Goal: Task Accomplishment & Management: Use online tool/utility

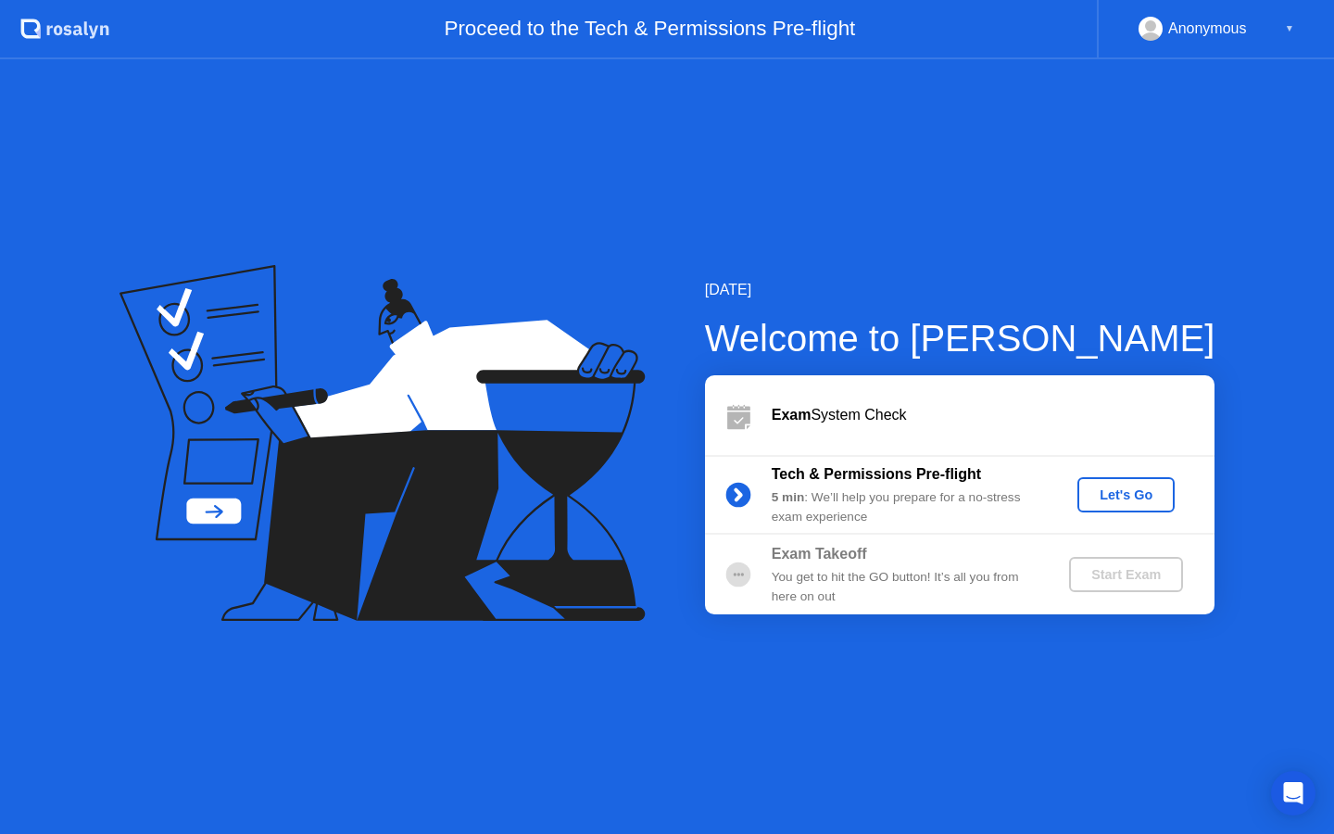
click at [1111, 498] on div "Let's Go" at bounding box center [1126, 494] width 82 height 15
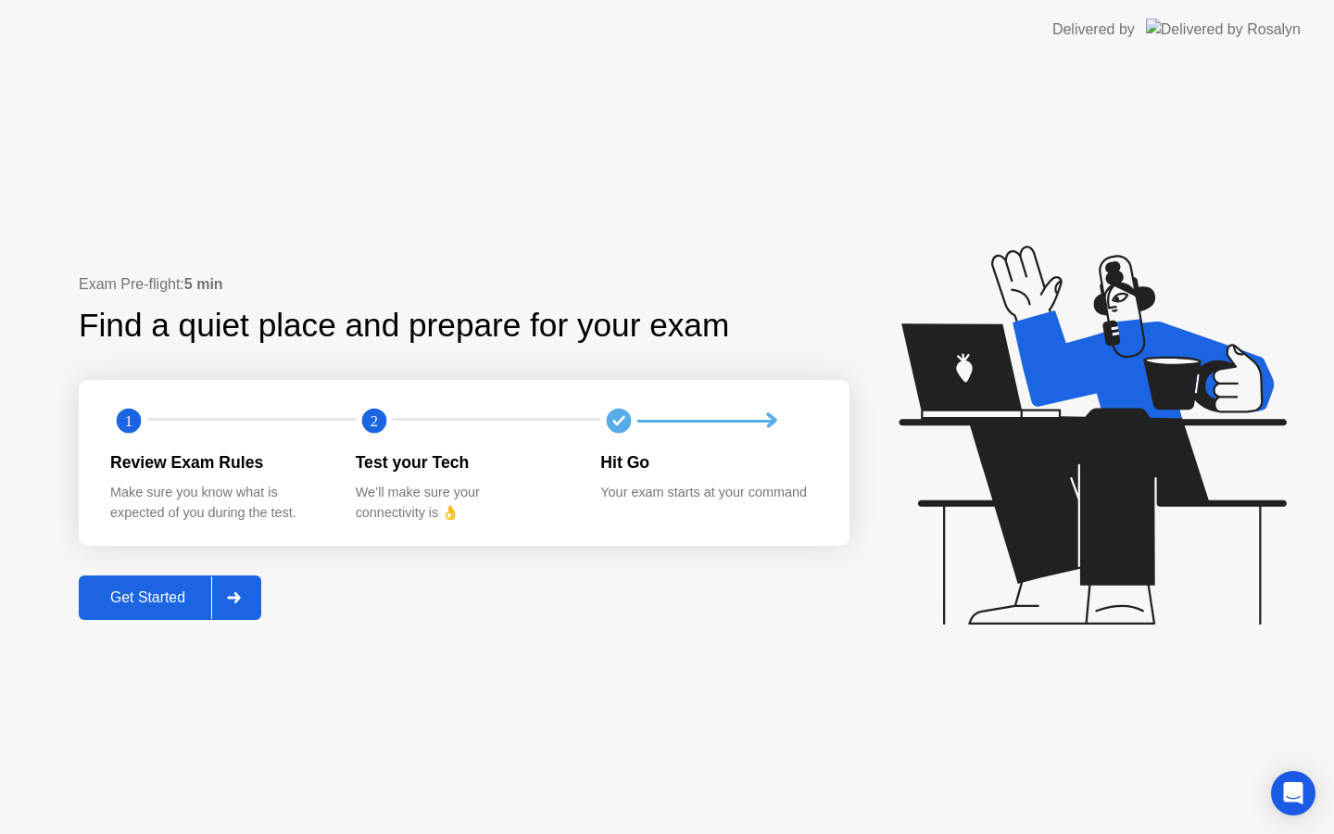
click at [193, 593] on div "Get Started" at bounding box center [147, 597] width 127 height 17
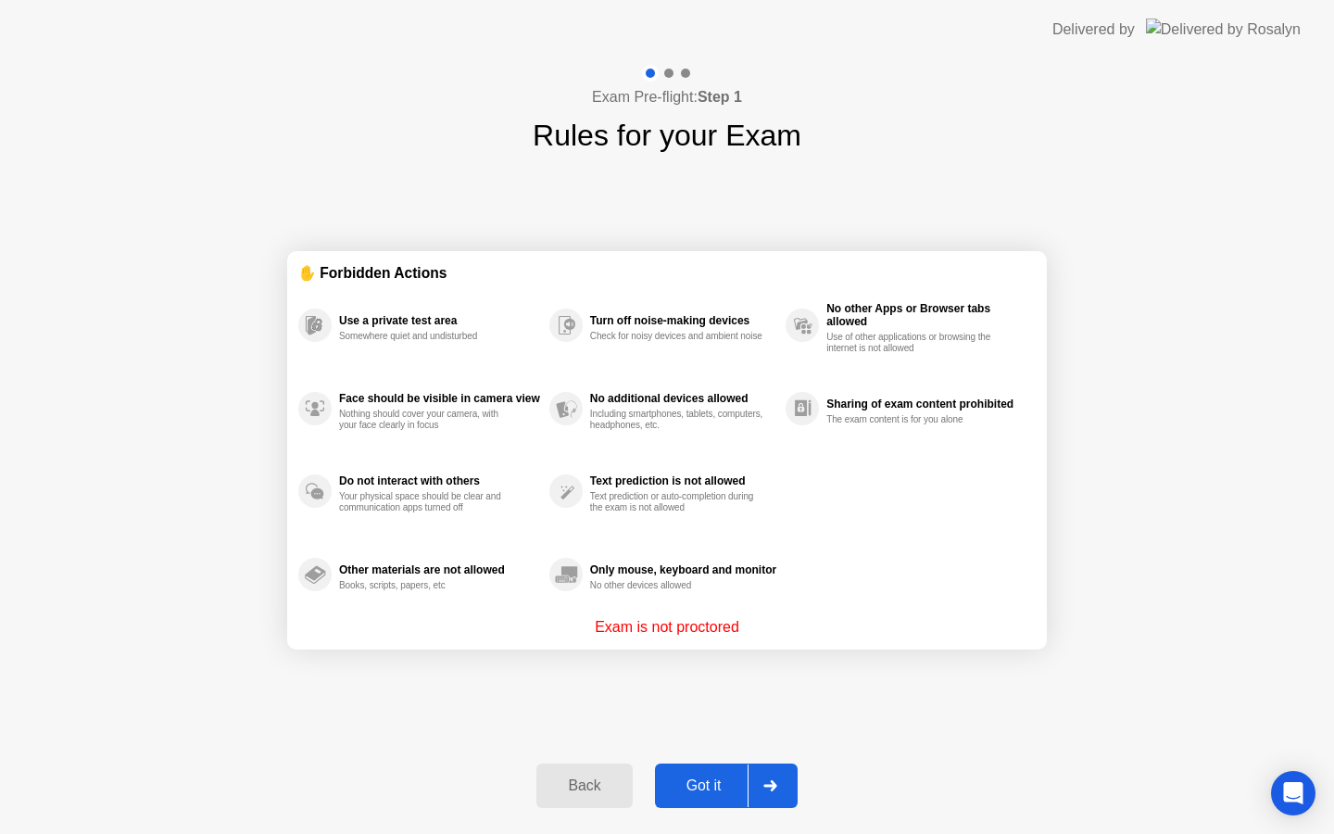
click at [745, 779] on div "Got it" at bounding box center [704, 785] width 87 height 17
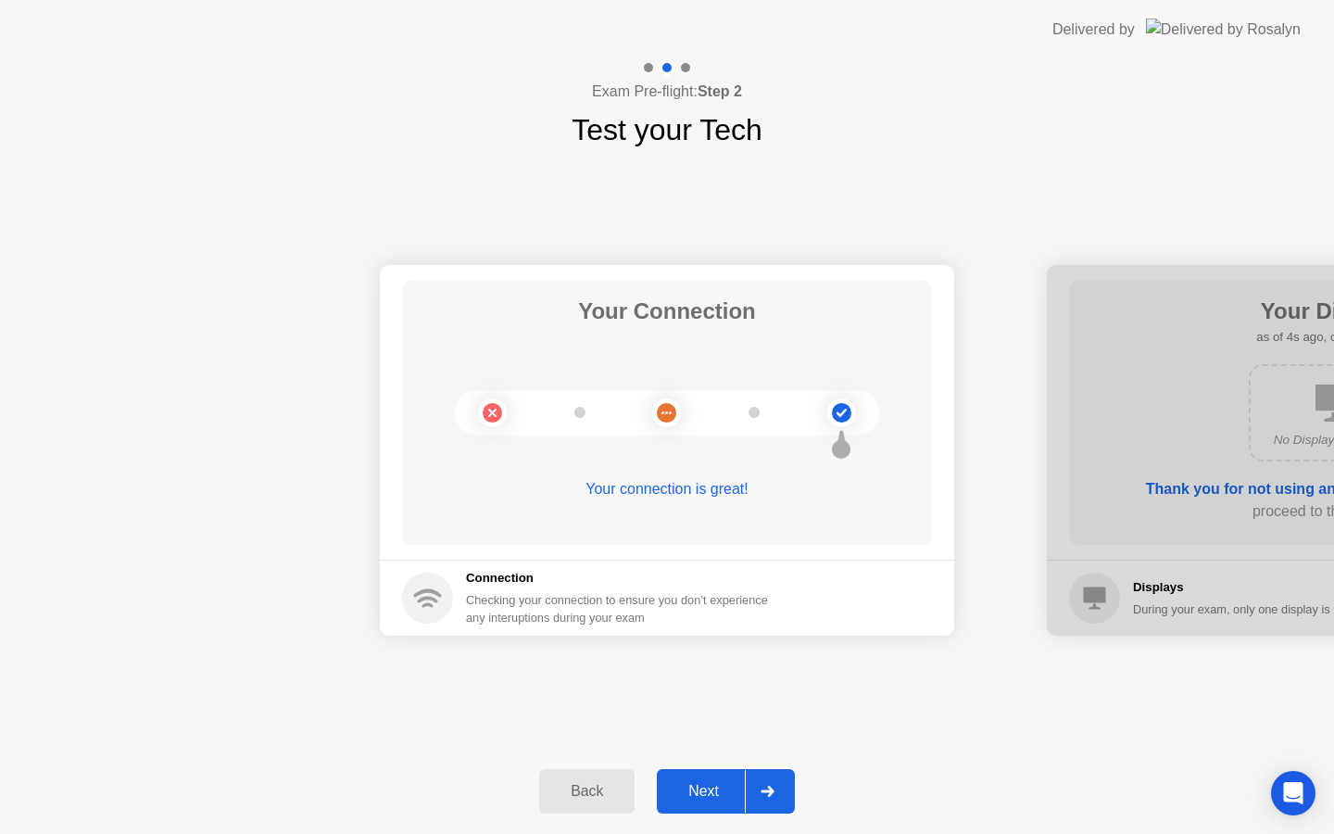
click at [728, 778] on button "Next" at bounding box center [726, 791] width 138 height 44
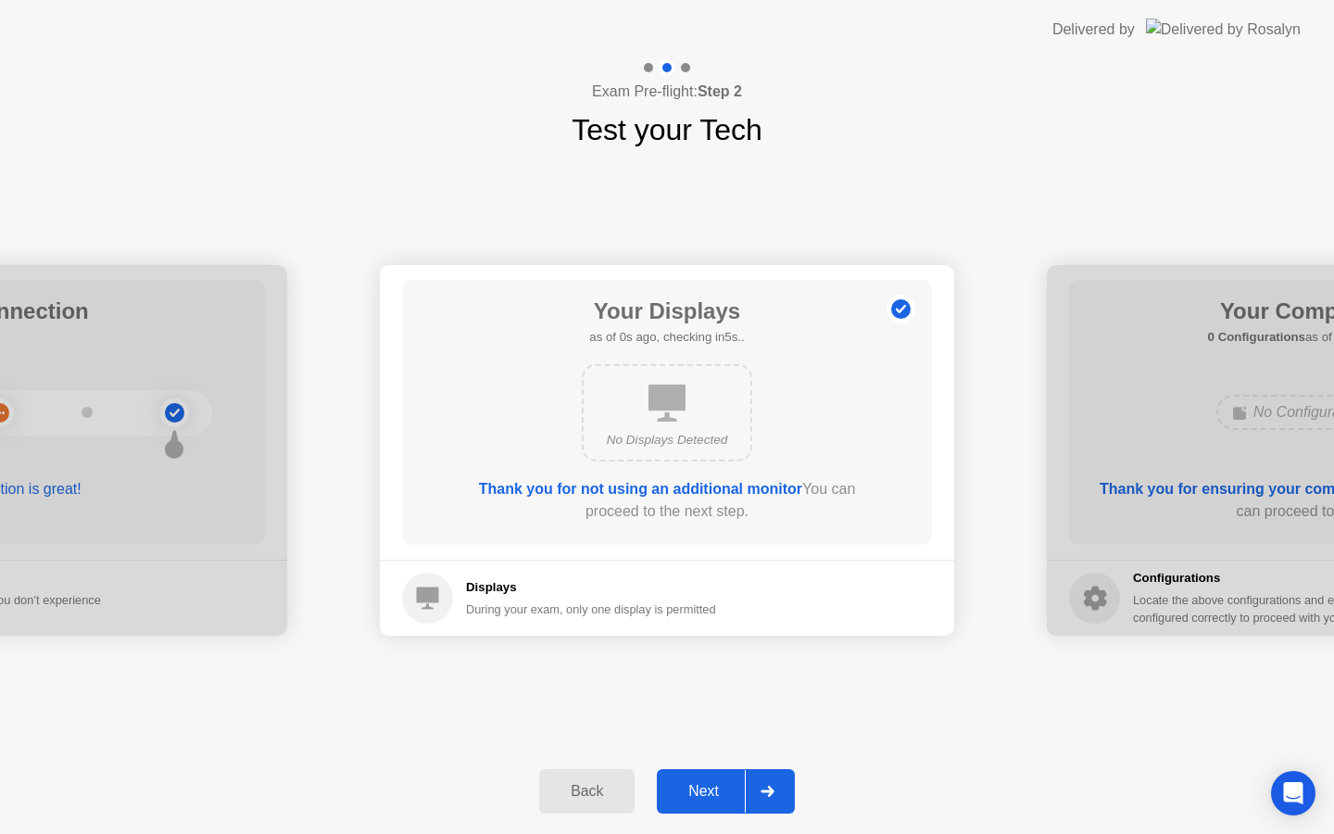
click at [725, 787] on div "Next" at bounding box center [704, 791] width 82 height 17
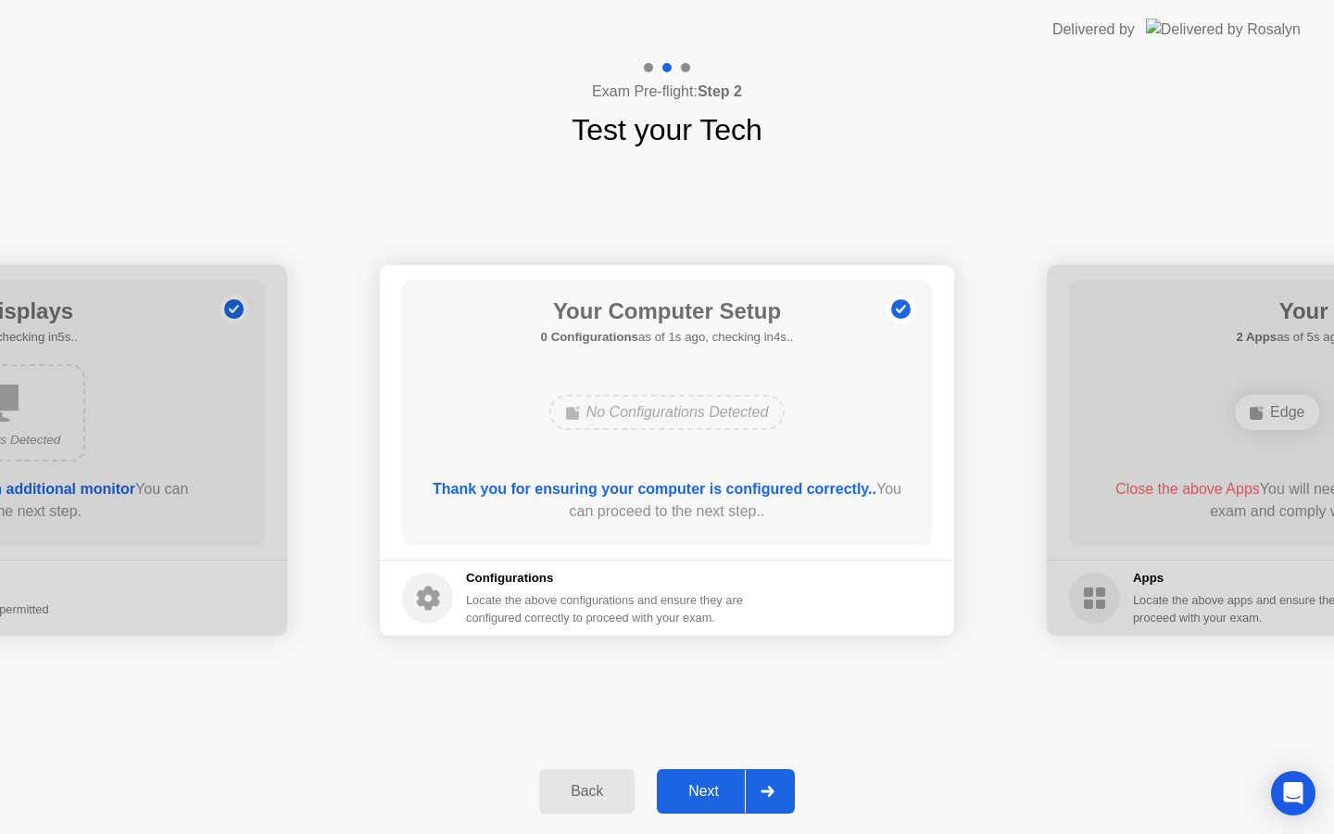
click at [715, 783] on div "Next" at bounding box center [704, 791] width 82 height 17
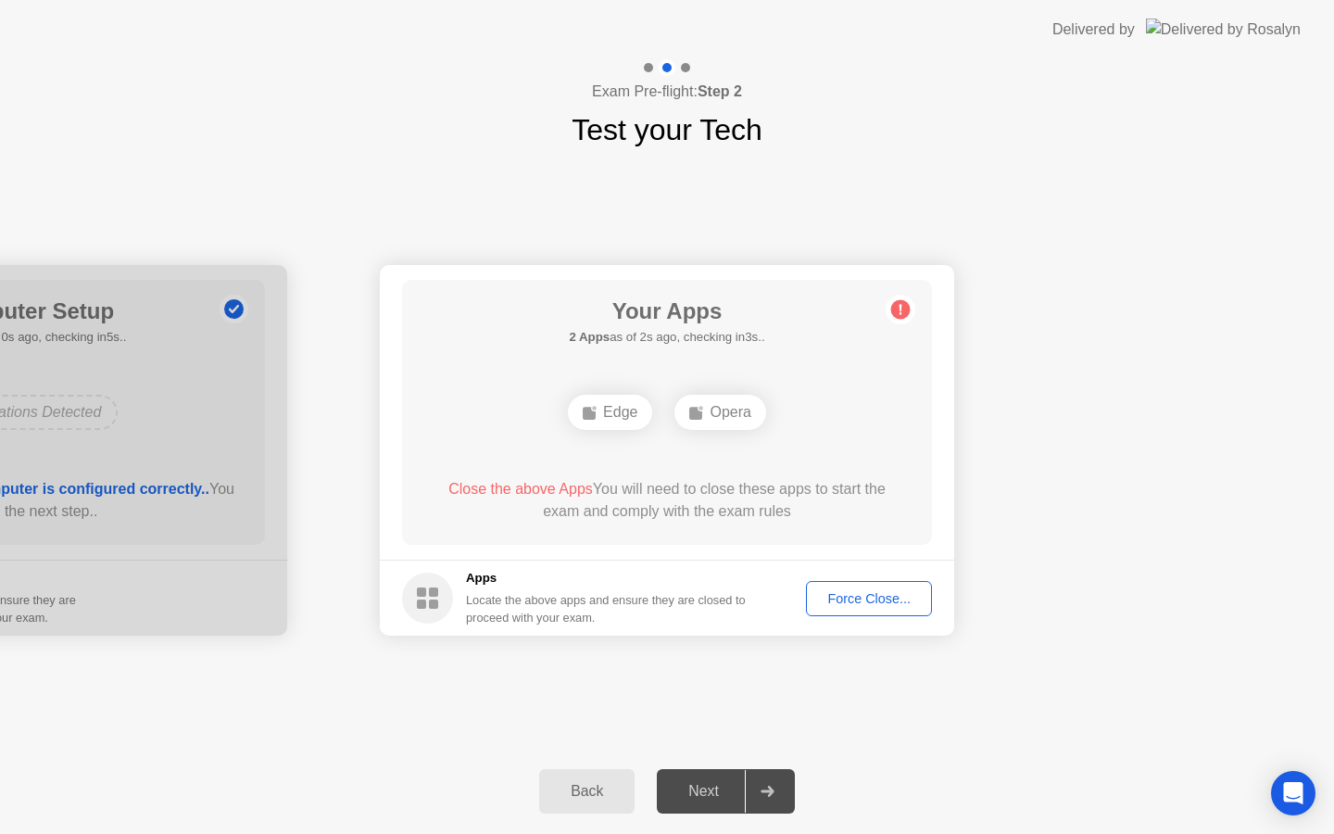
click at [543, 490] on span "Close the above Apps" at bounding box center [521, 489] width 145 height 16
click at [521, 487] on span "Close the above Apps" at bounding box center [521, 489] width 145 height 16
click at [509, 486] on span "Close the above Apps" at bounding box center [521, 489] width 145 height 16
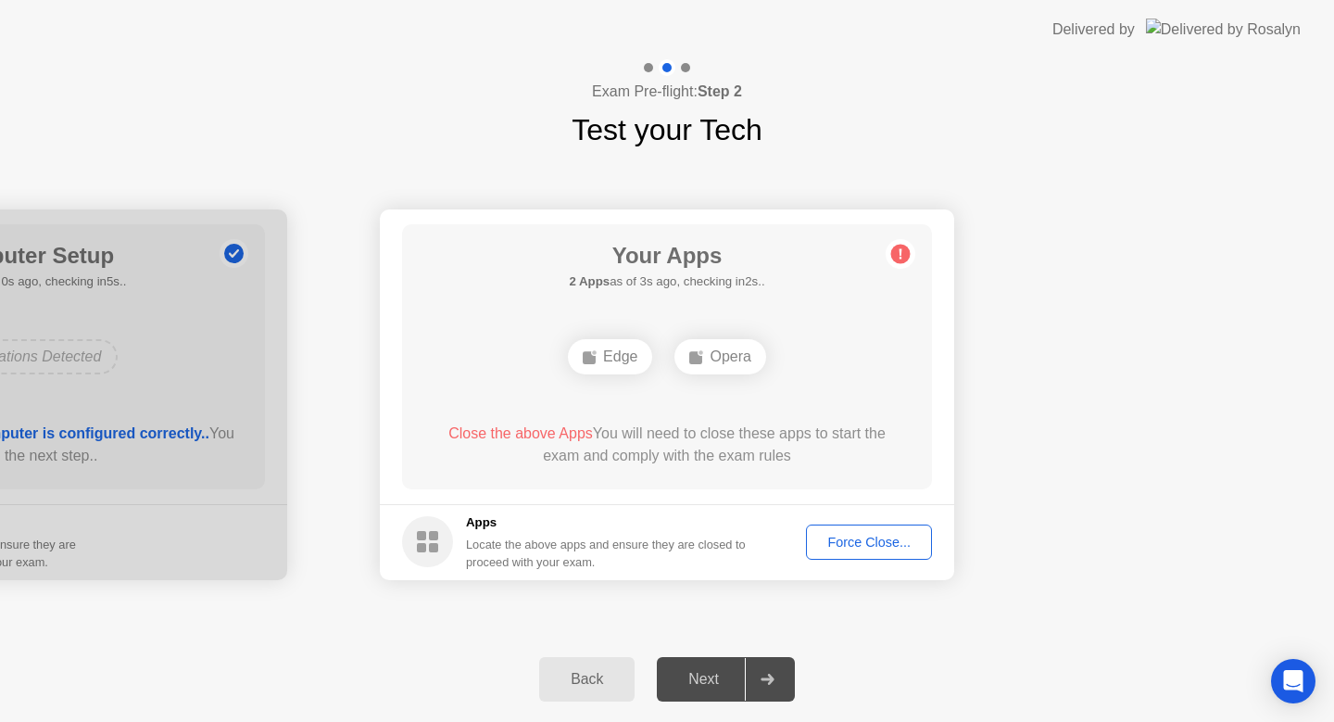
click at [840, 546] on div "Force Close..." at bounding box center [869, 542] width 113 height 15
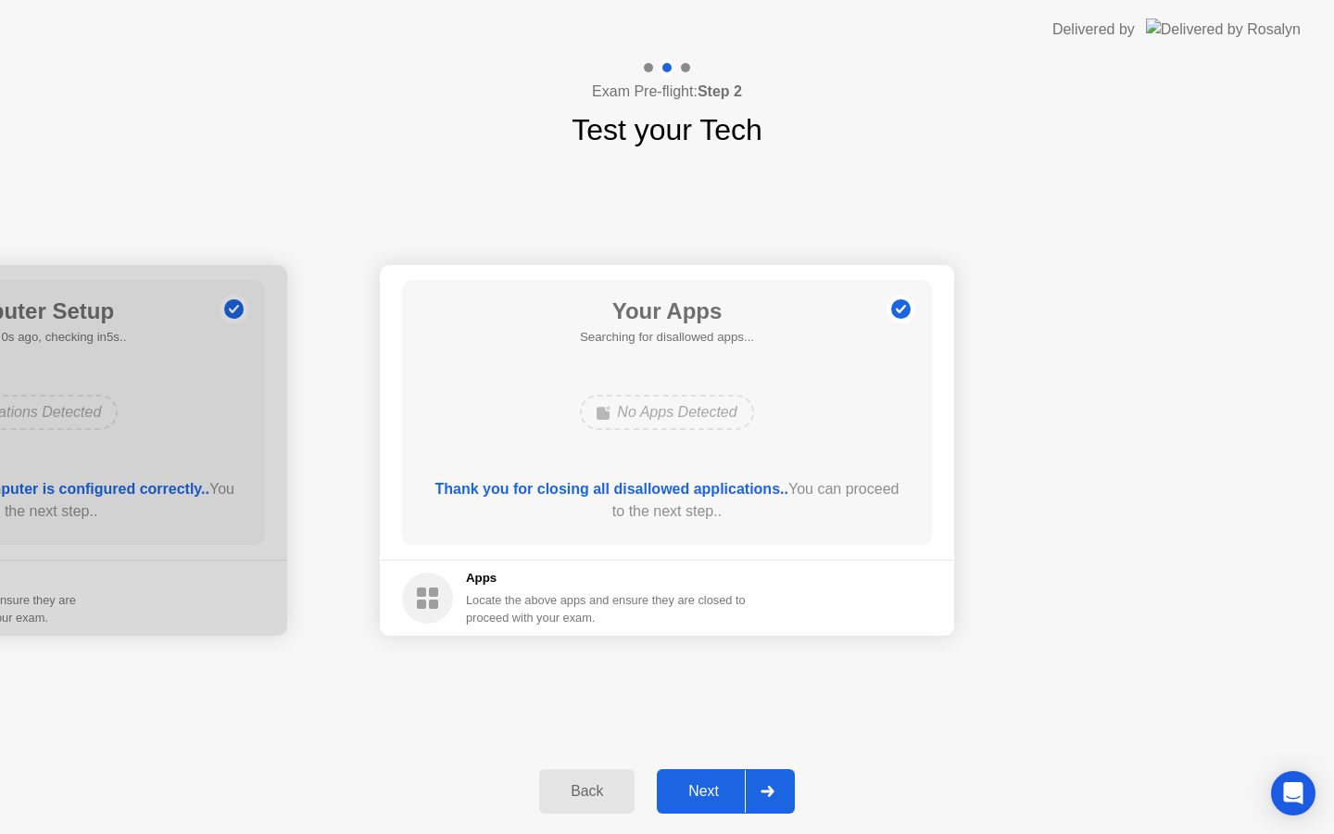
click at [703, 784] on div "Next" at bounding box center [704, 791] width 82 height 17
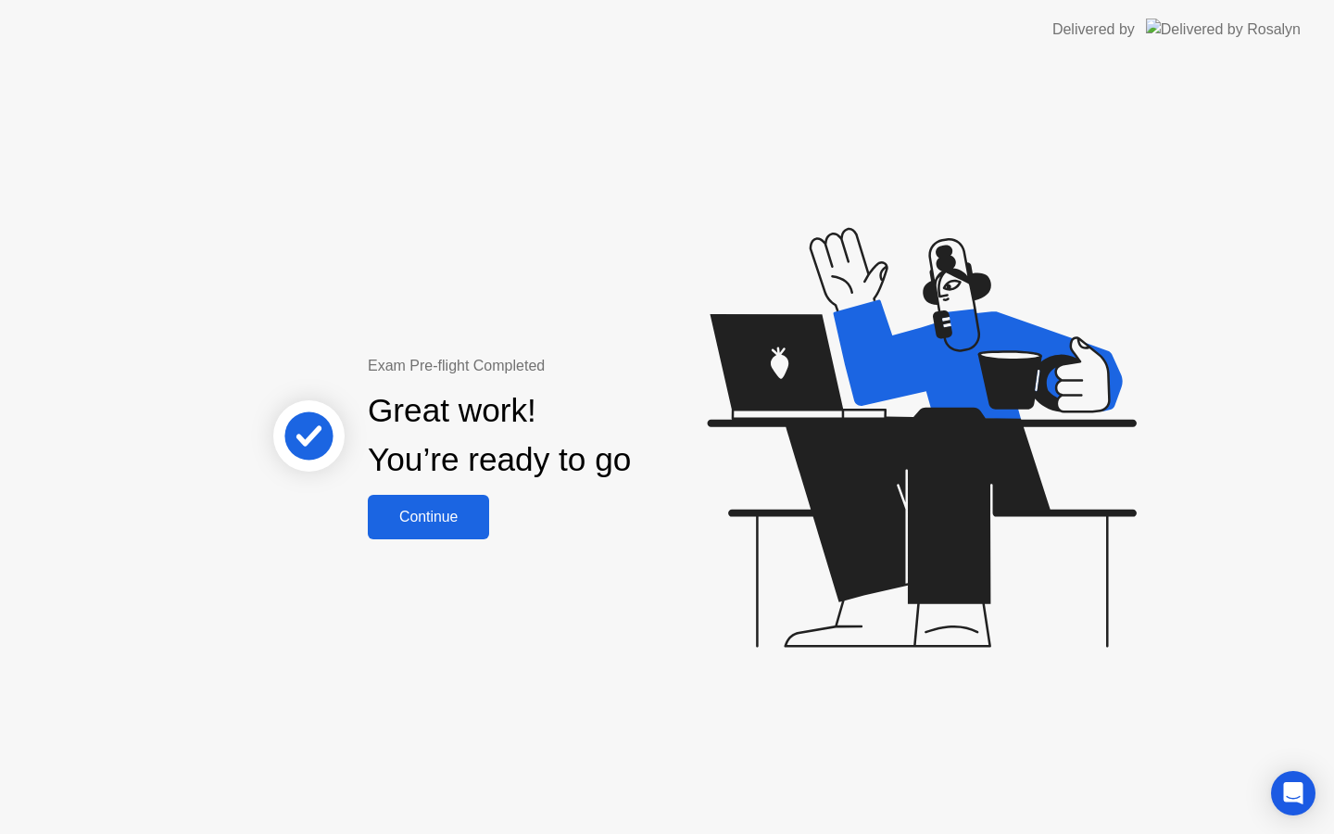
click at [480, 521] on div "Continue" at bounding box center [428, 517] width 110 height 17
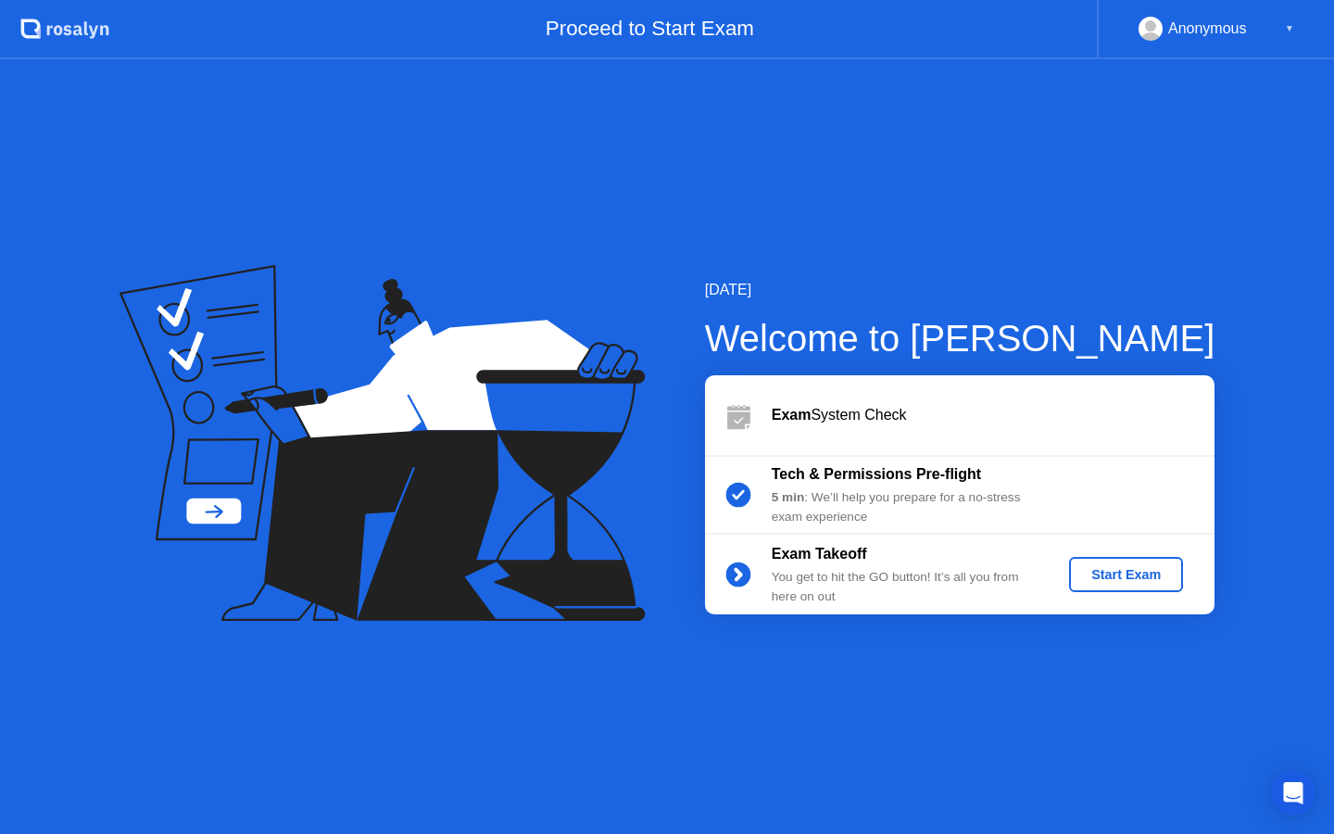
click at [1105, 578] on div "Start Exam" at bounding box center [1126, 574] width 99 height 15
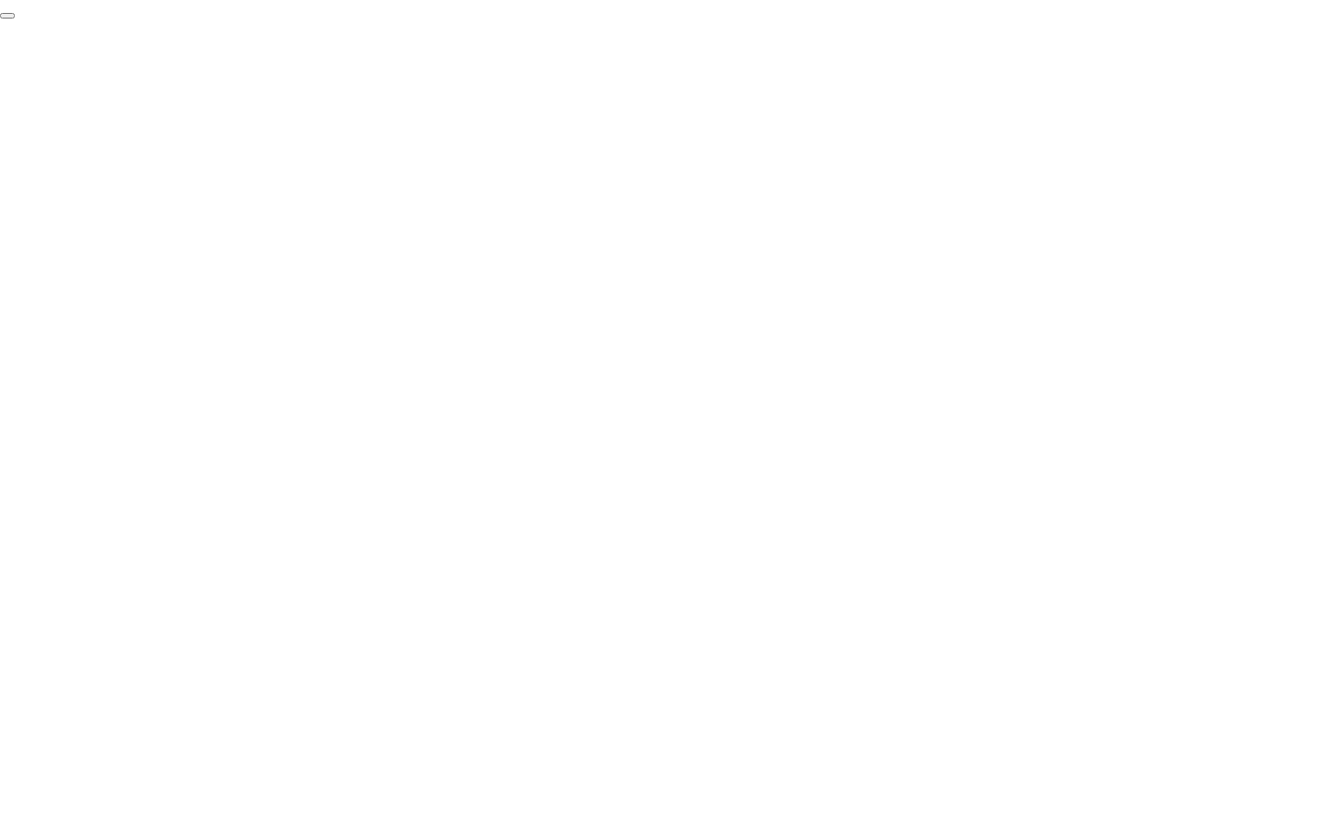
click div "End Proctoring Session"
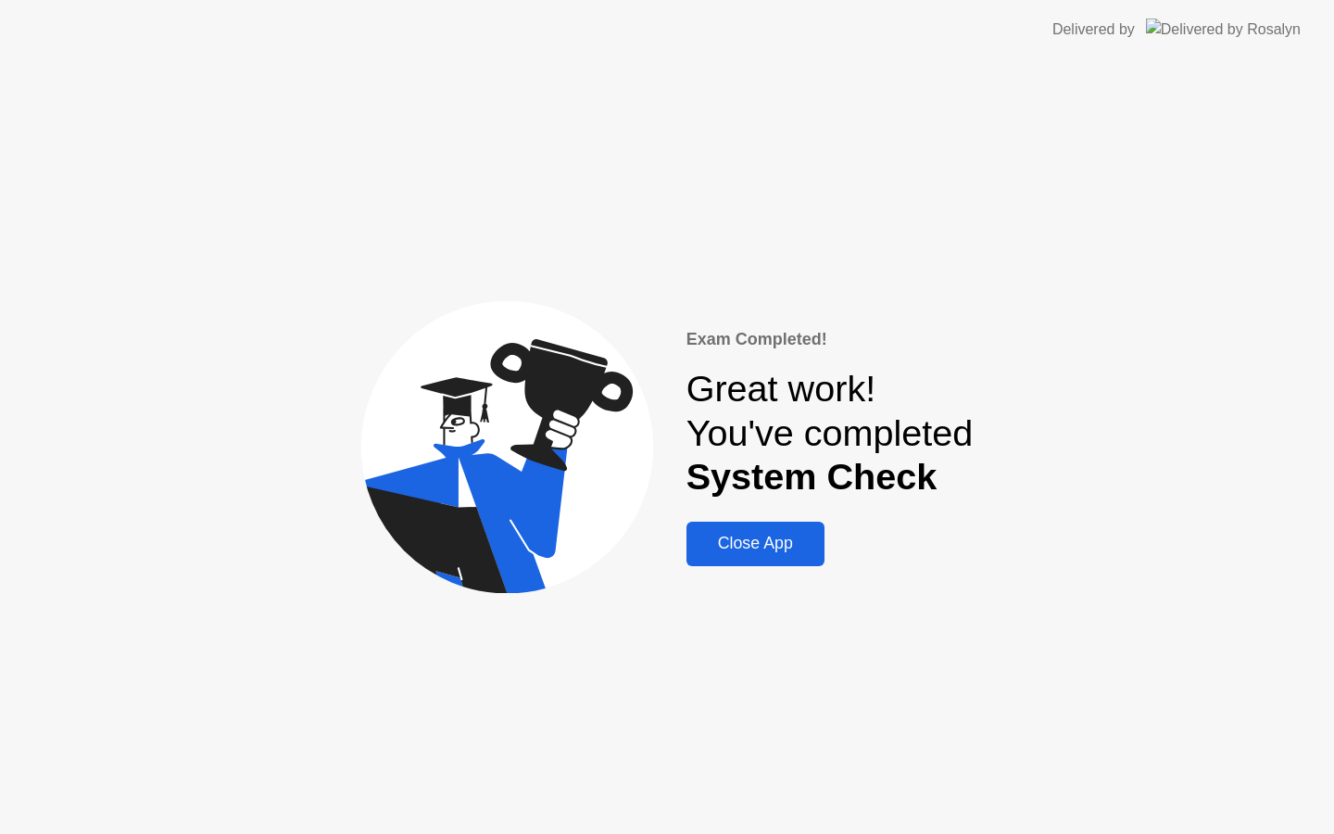
click at [770, 537] on div "Close App" at bounding box center [755, 543] width 127 height 19
